Goal: Information Seeking & Learning: Check status

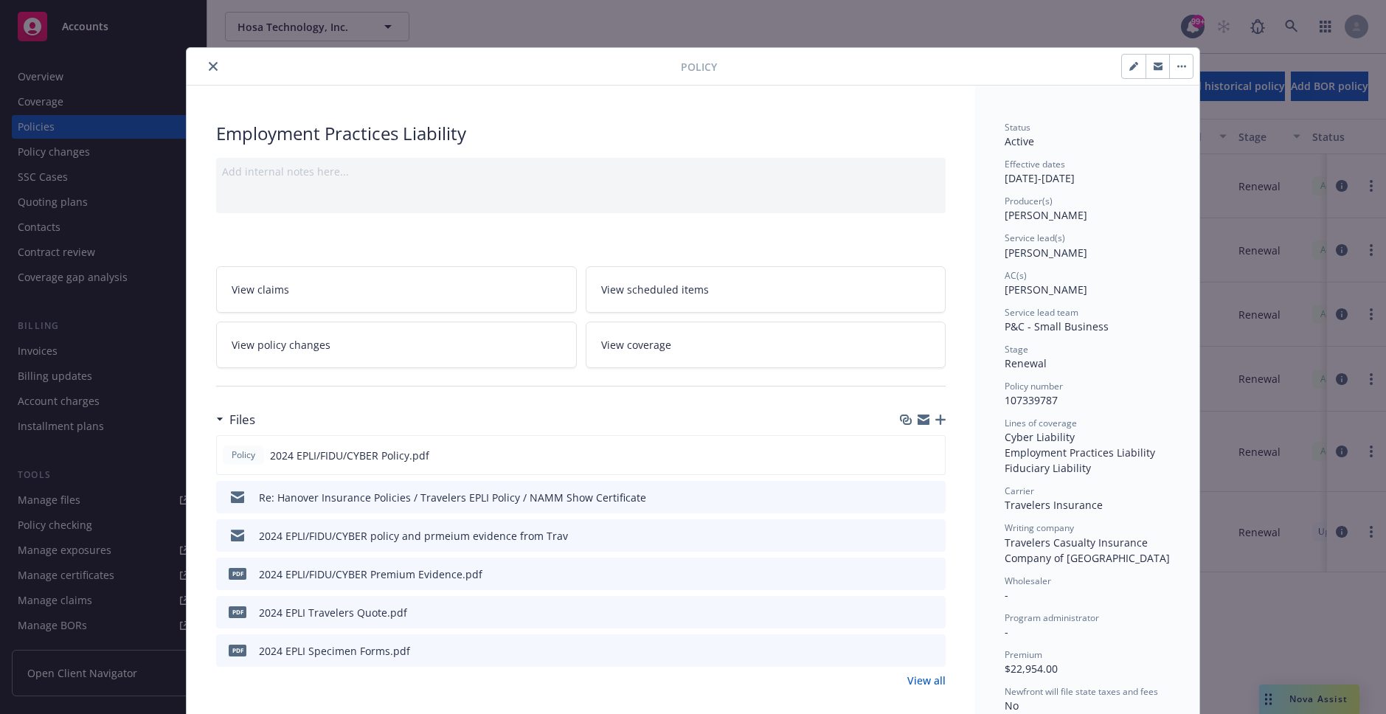
click at [682, 348] on link "View coverage" at bounding box center [766, 345] width 361 height 46
